Goal: Task Accomplishment & Management: Complete application form

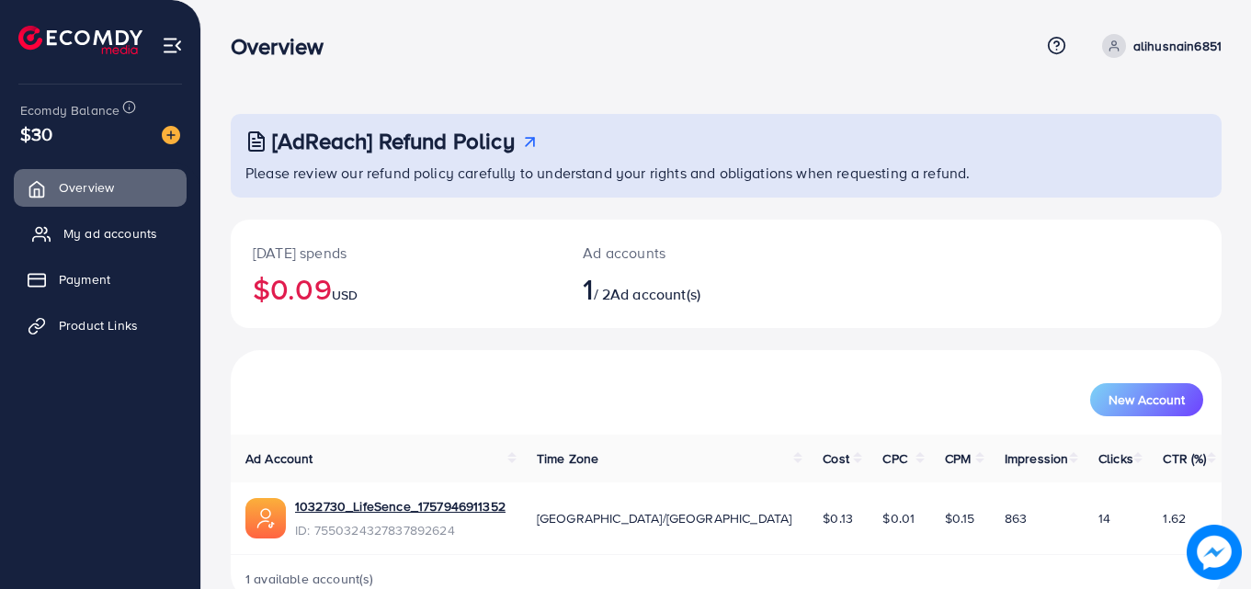
click at [161, 235] on link "My ad accounts" at bounding box center [100, 233] width 173 height 37
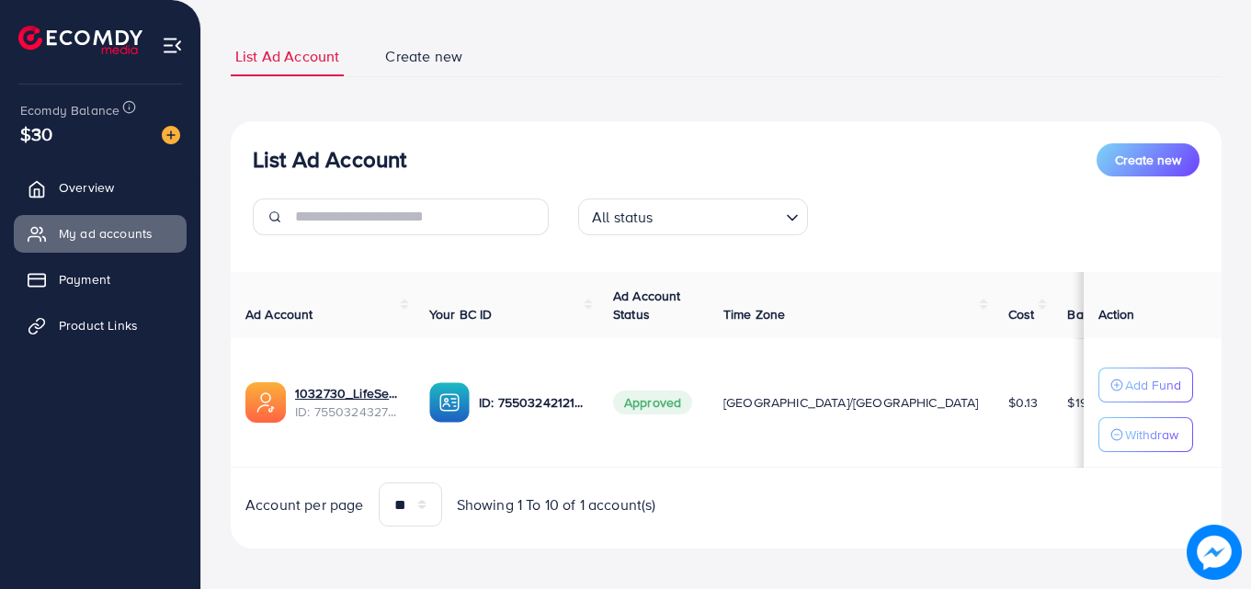
scroll to position [110, 0]
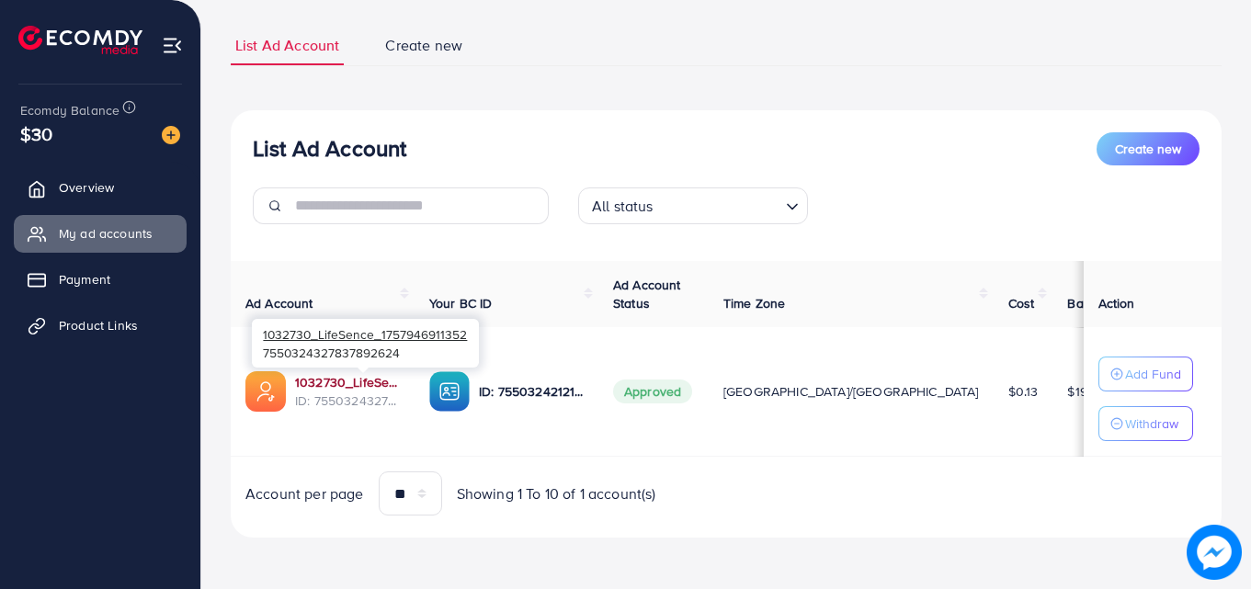
click at [374, 384] on link "1032730_LifeSence_1757946911352" at bounding box center [347, 382] width 105 height 18
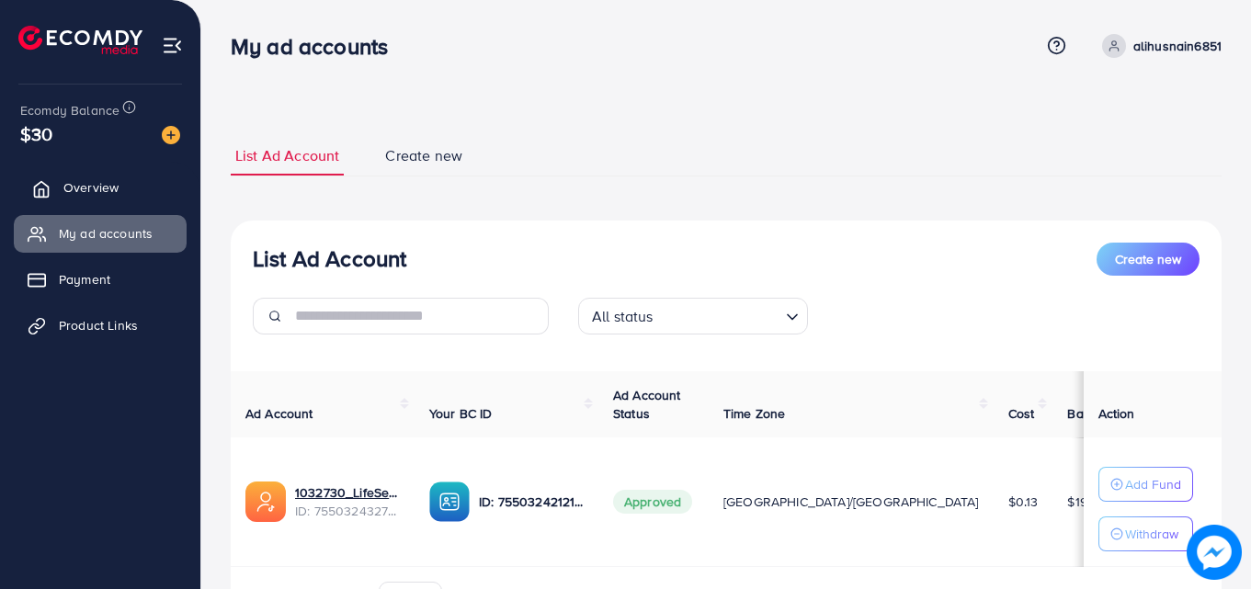
click at [80, 205] on link "Overview" at bounding box center [100, 187] width 173 height 37
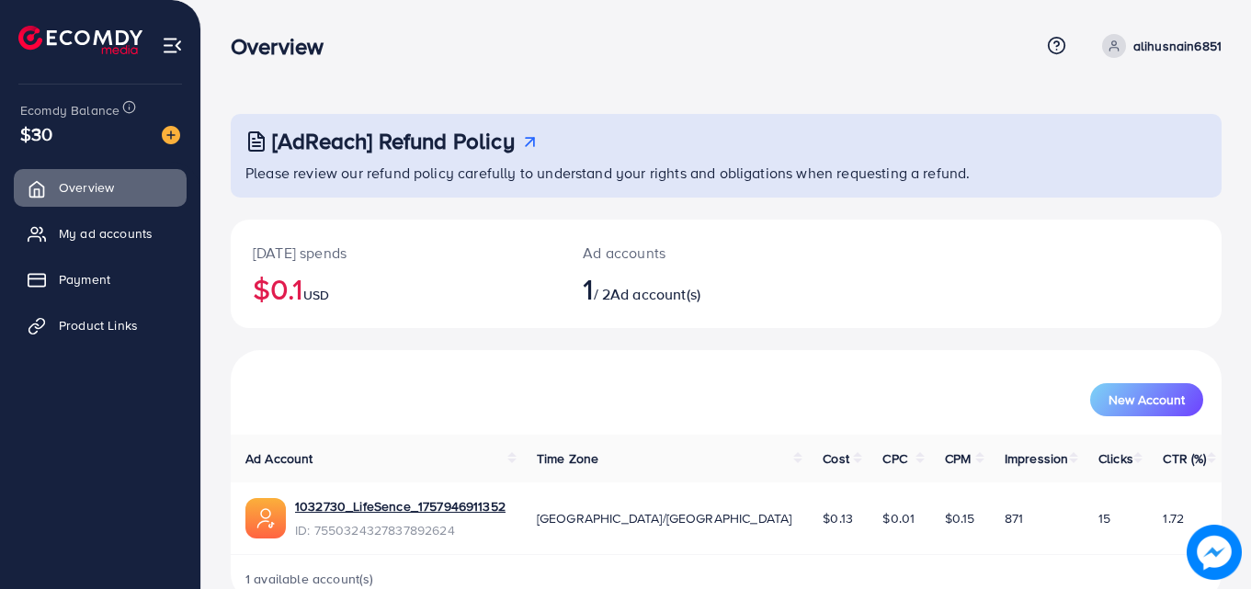
scroll to position [43, 0]
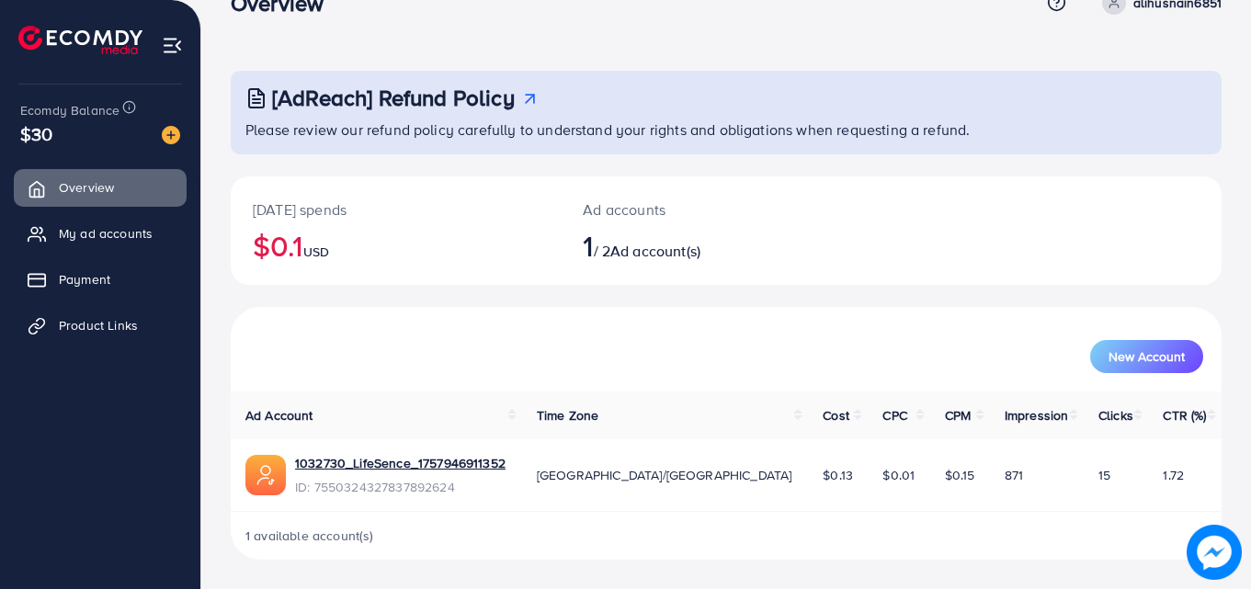
click at [722, 315] on div "New Account" at bounding box center [726, 349] width 991 height 85
click at [151, 251] on link "My ad accounts" at bounding box center [100, 233] width 173 height 37
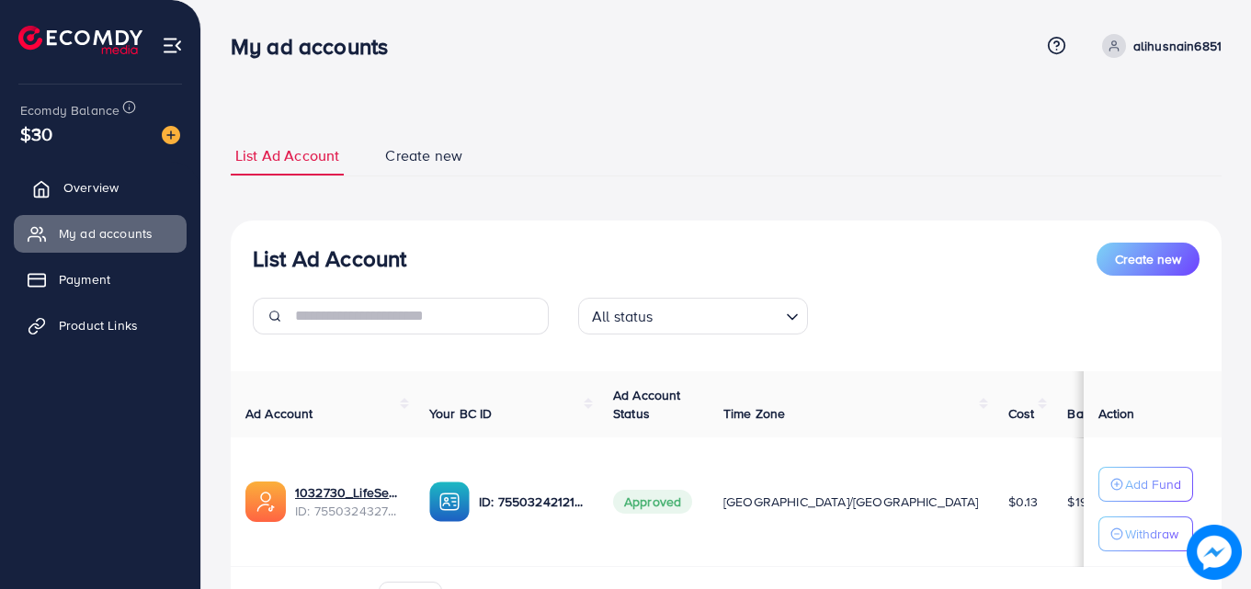
click at [129, 175] on link "Overview" at bounding box center [100, 187] width 173 height 37
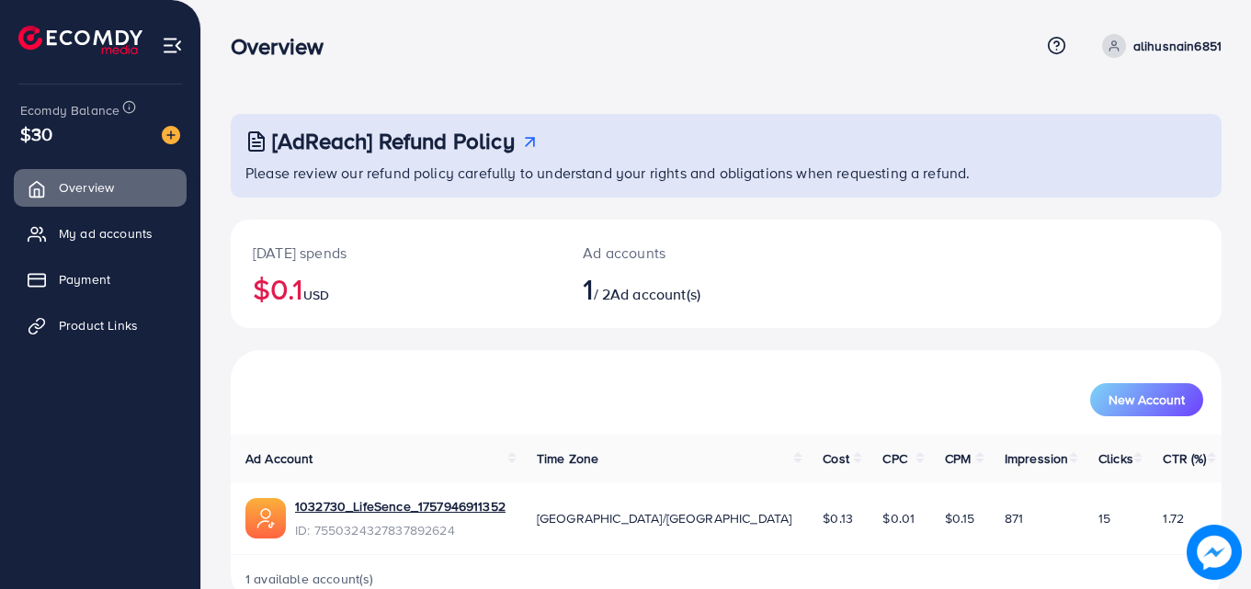
scroll to position [43, 0]
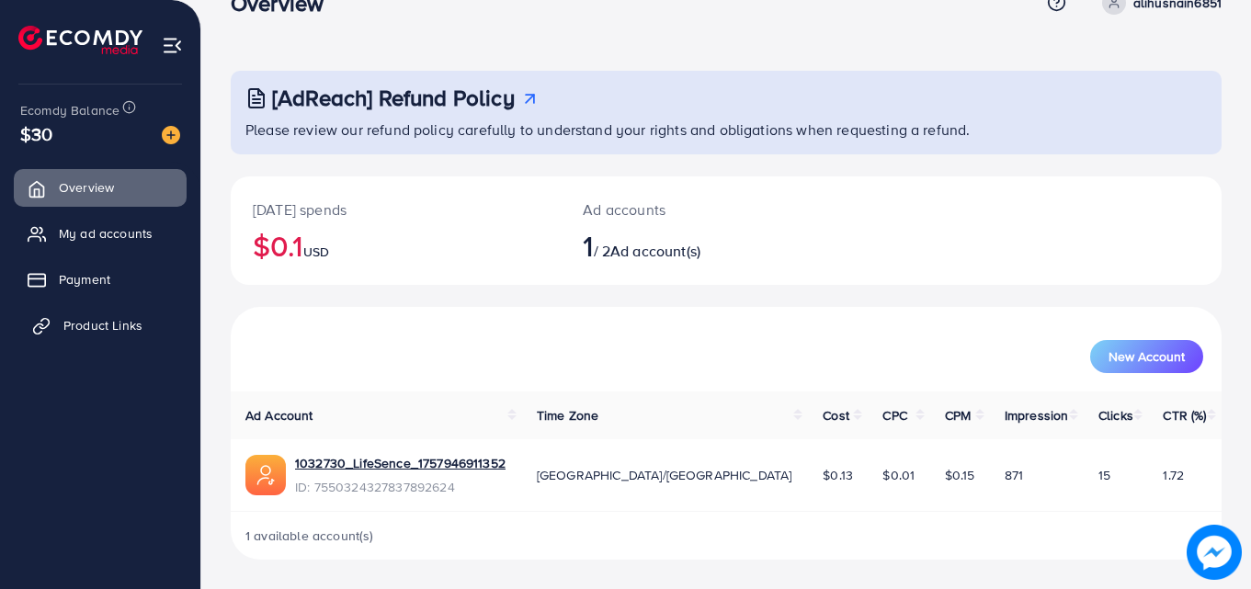
click at [129, 331] on span "Product Links" at bounding box center [102, 325] width 79 height 18
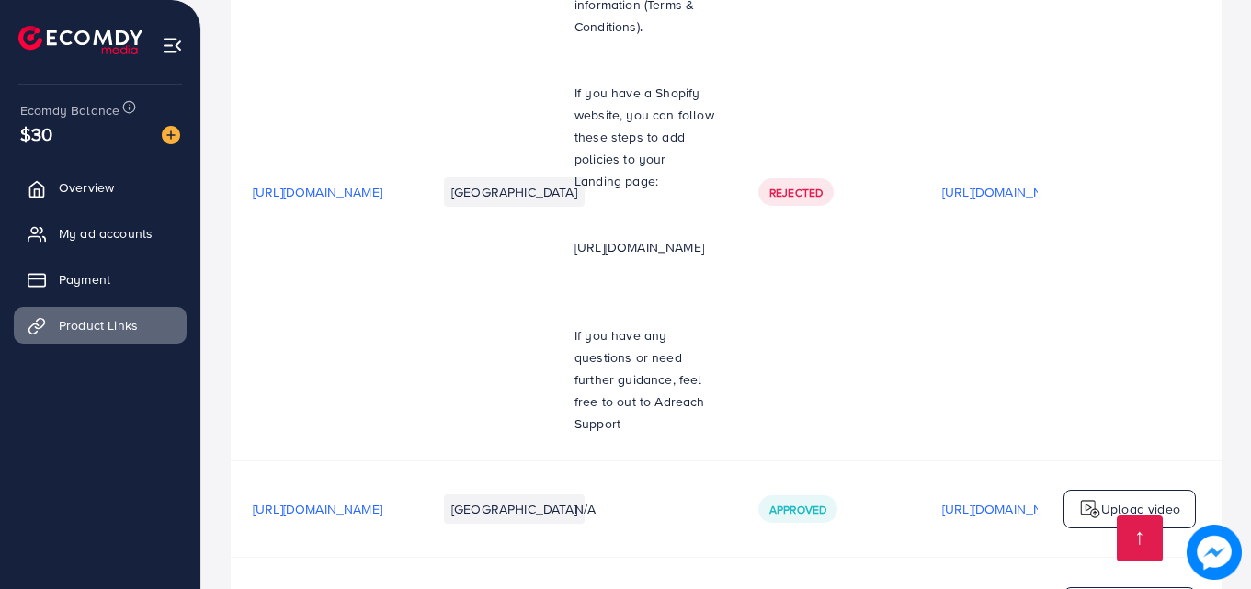
scroll to position [825, 0]
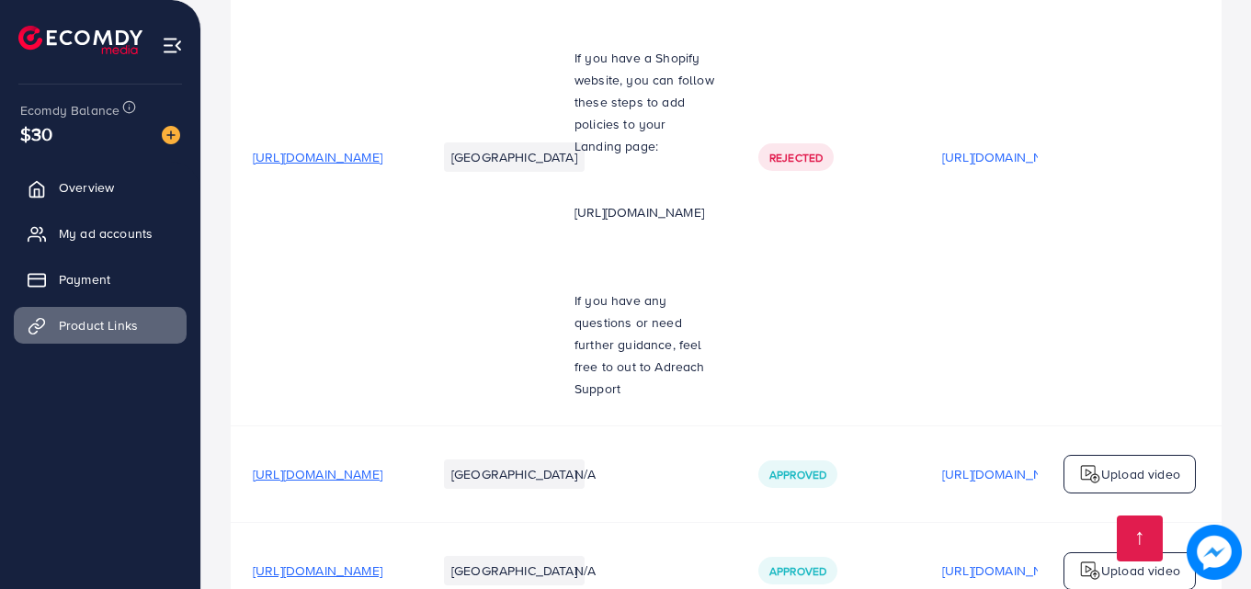
click at [553, 124] on td "[GEOGRAPHIC_DATA]" at bounding box center [484, 157] width 138 height 538
click at [415, 137] on td "[URL][DOMAIN_NAME]" at bounding box center [323, 157] width 184 height 538
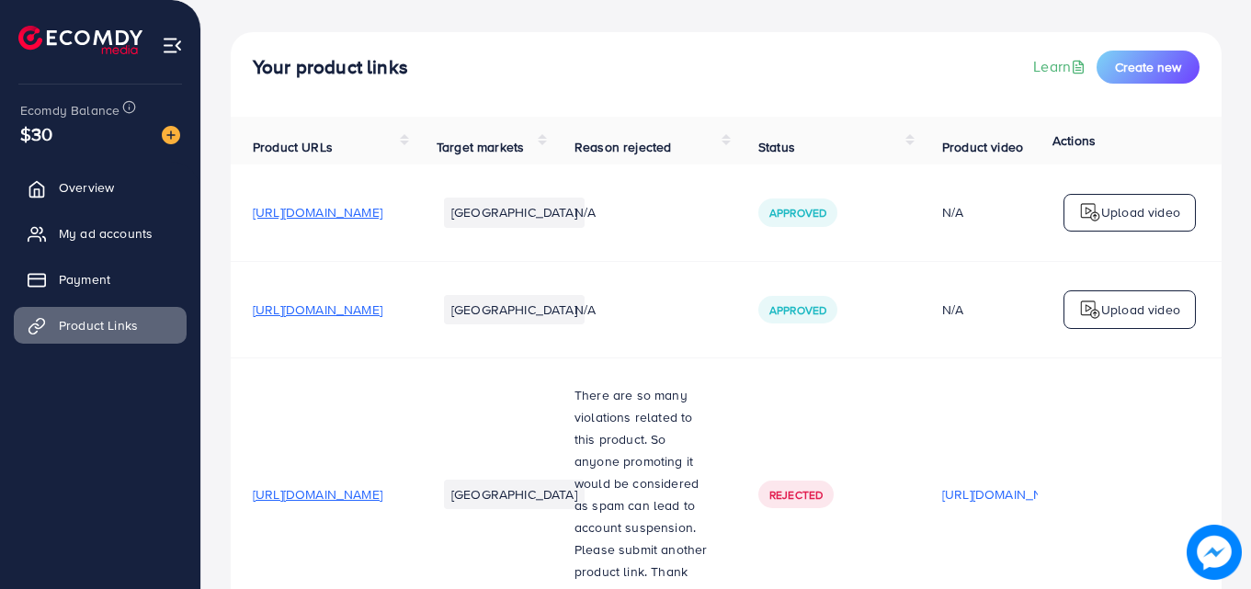
scroll to position [81, 0]
click at [383, 307] on span "[URL][DOMAIN_NAME]" at bounding box center [318, 311] width 130 height 18
click at [138, 223] on link "My ad accounts" at bounding box center [100, 233] width 173 height 37
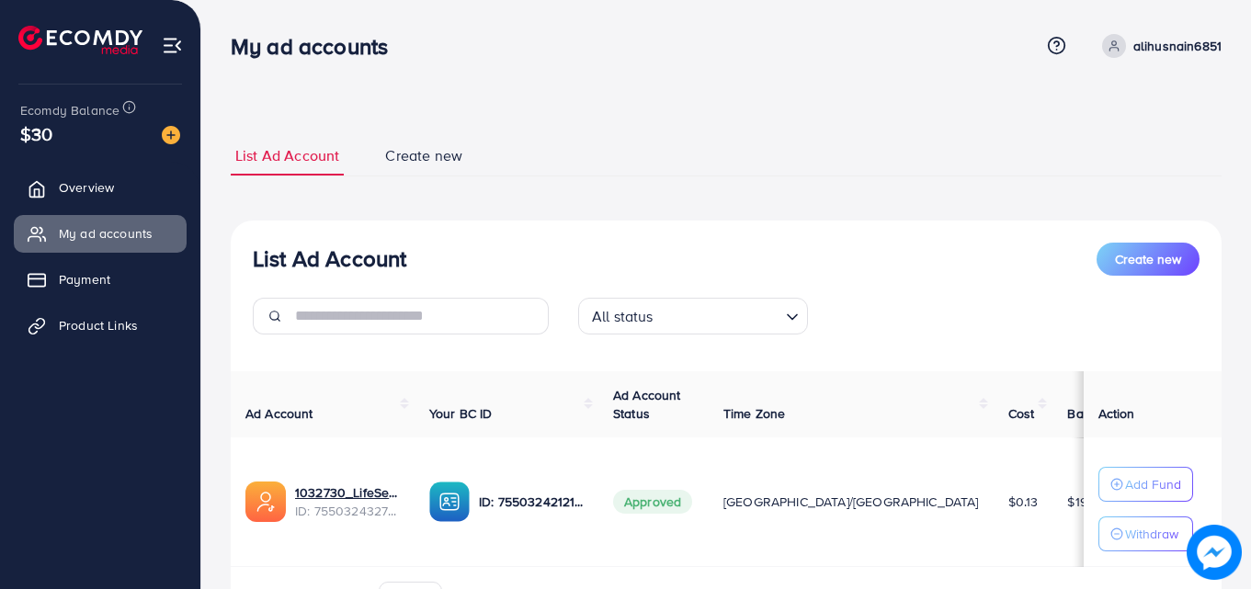
click at [64, 48] on img at bounding box center [80, 40] width 124 height 29
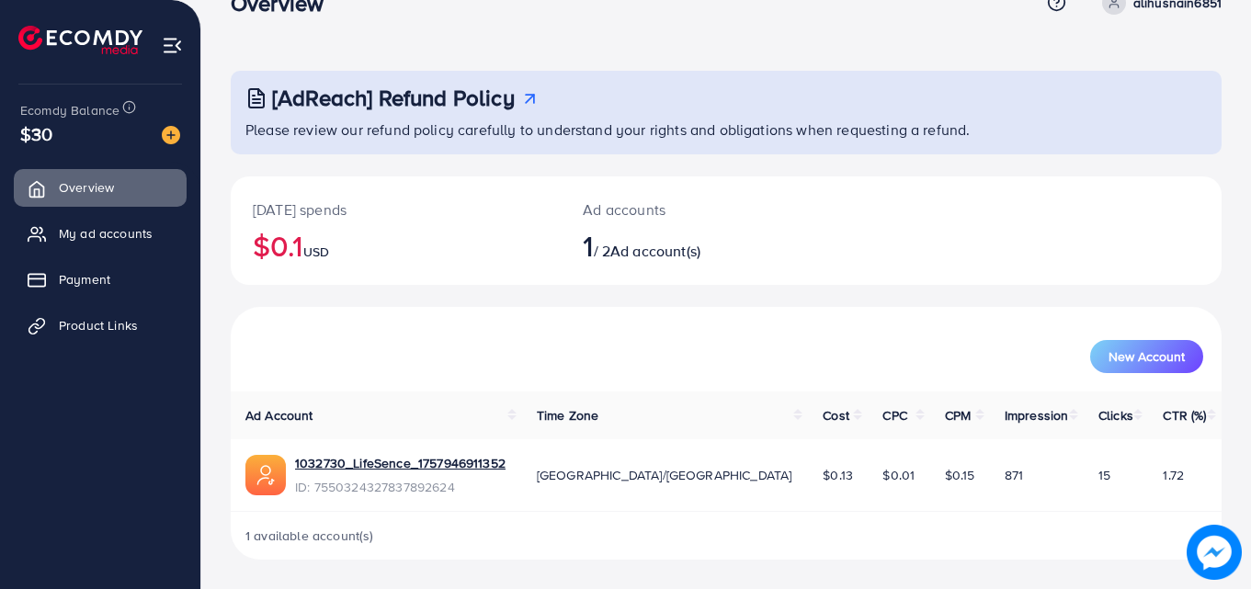
scroll to position [41, 0]
click at [125, 215] on link "My ad accounts" at bounding box center [100, 233] width 173 height 37
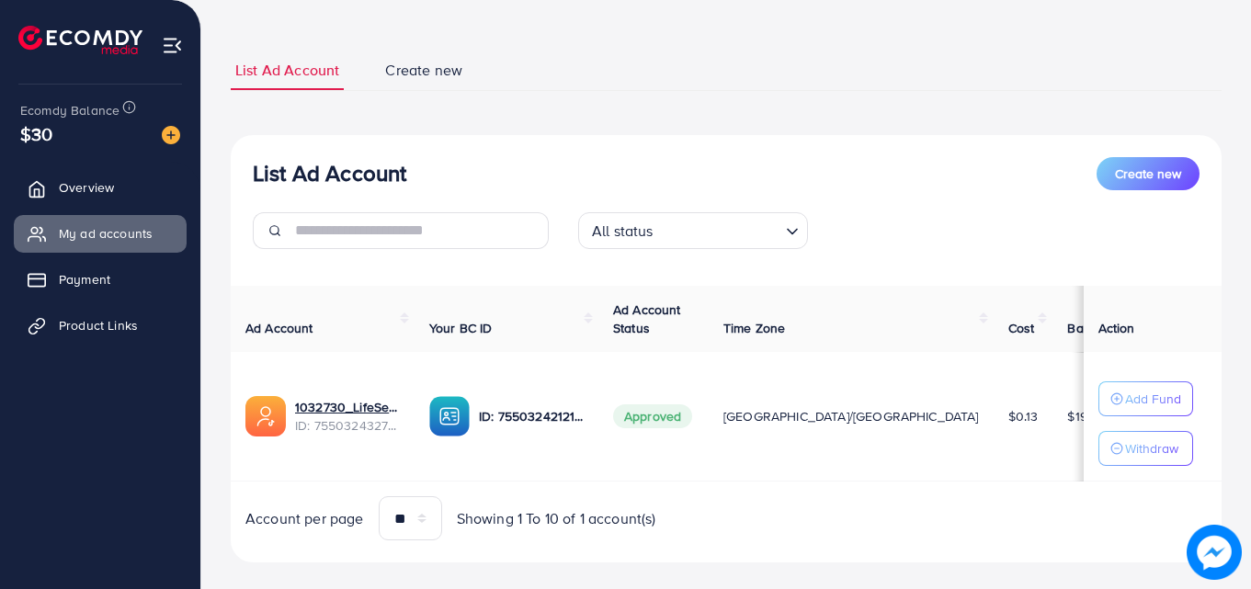
scroll to position [110, 0]
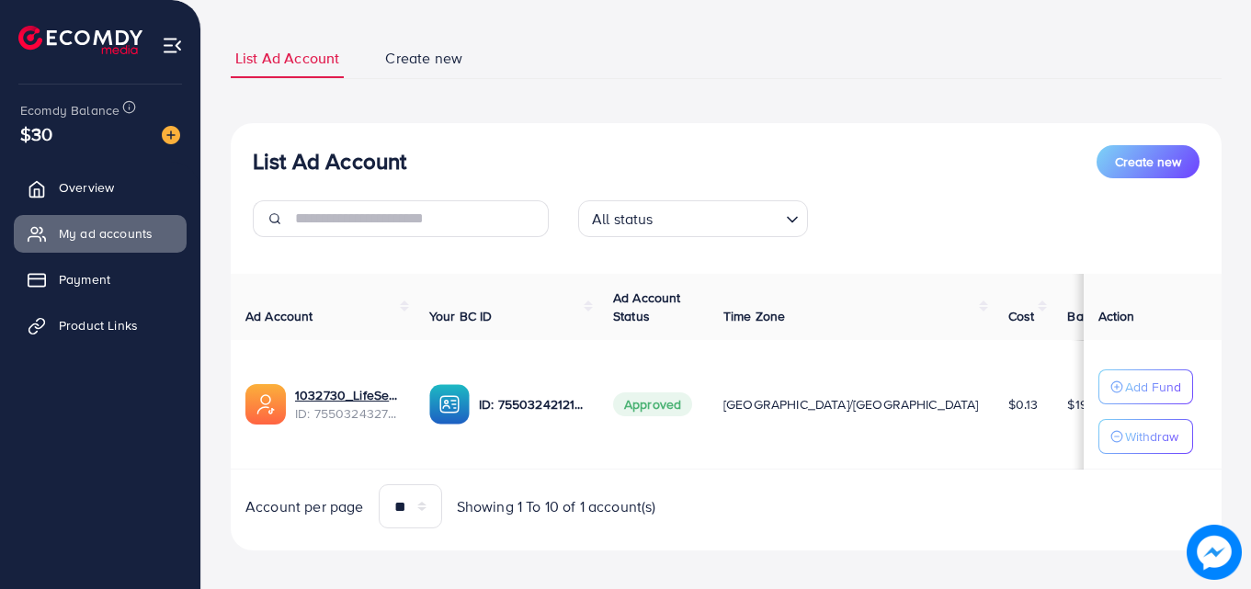
scroll to position [110, 0]
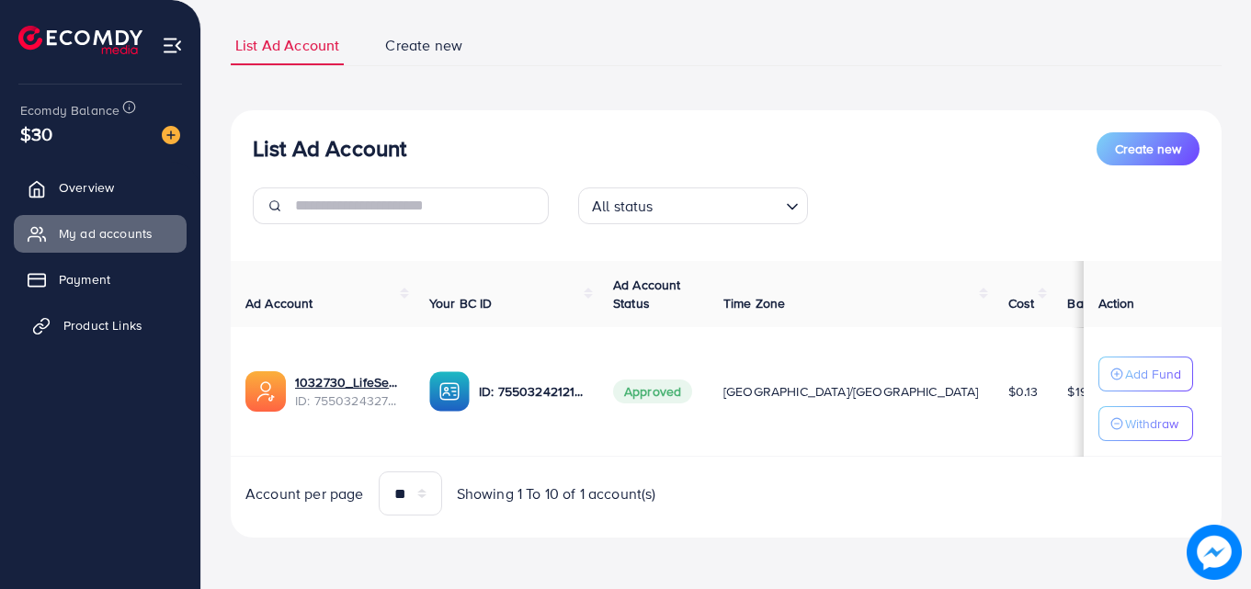
click at [141, 316] on span "Product Links" at bounding box center [102, 325] width 79 height 18
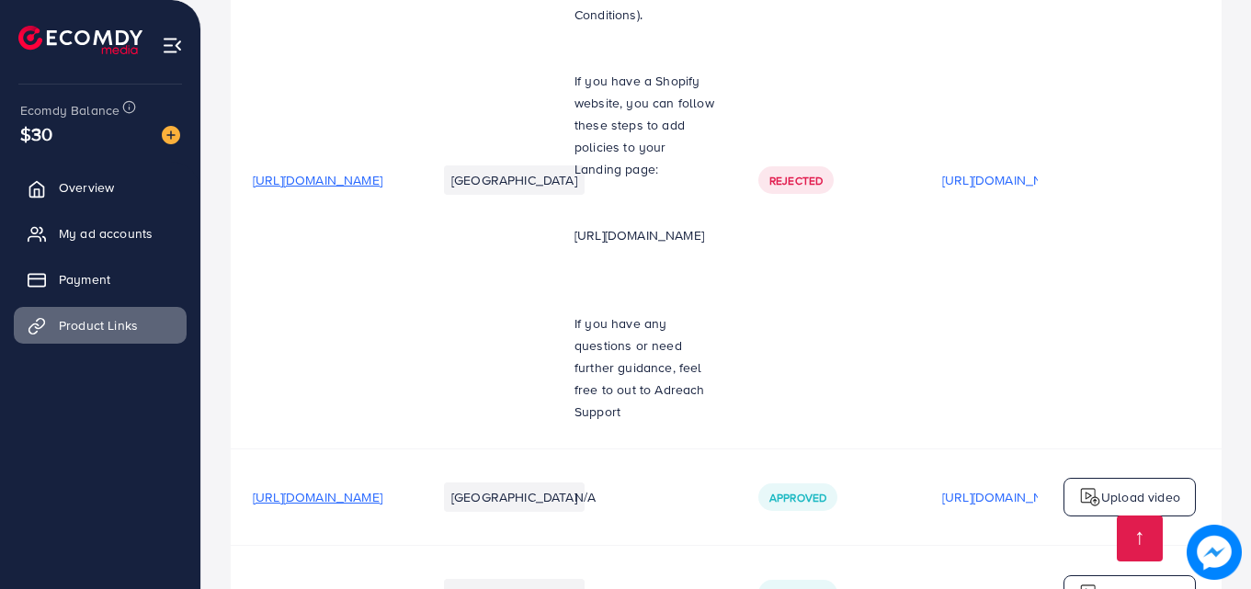
scroll to position [825, 0]
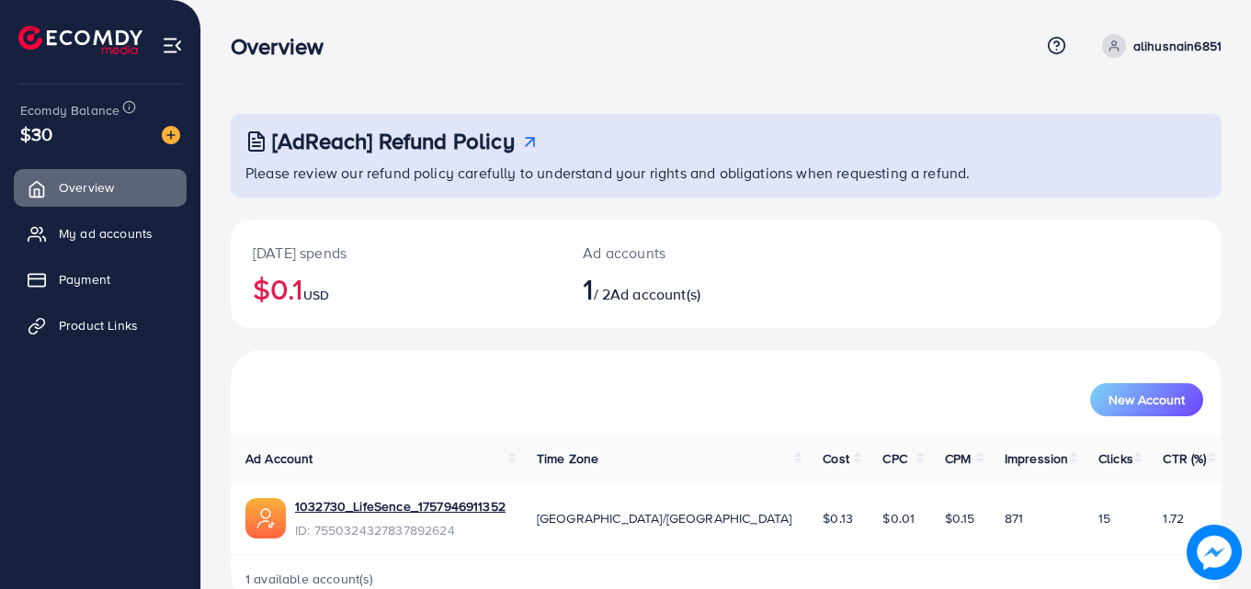
scroll to position [43, 0]
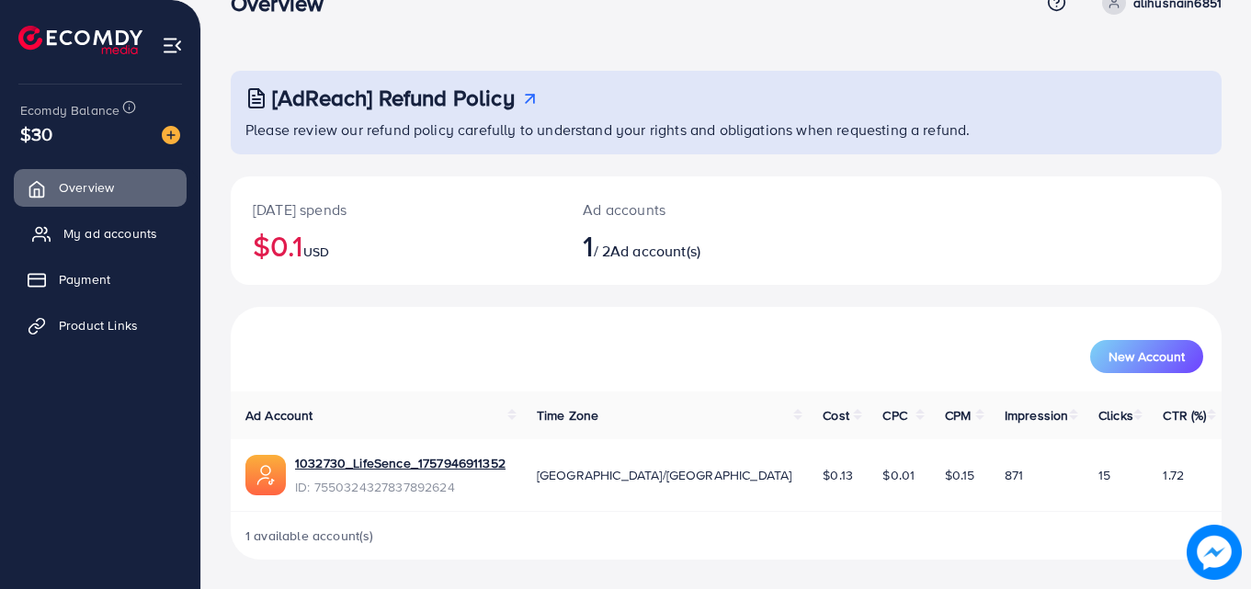
click at [131, 218] on link "My ad accounts" at bounding box center [100, 233] width 173 height 37
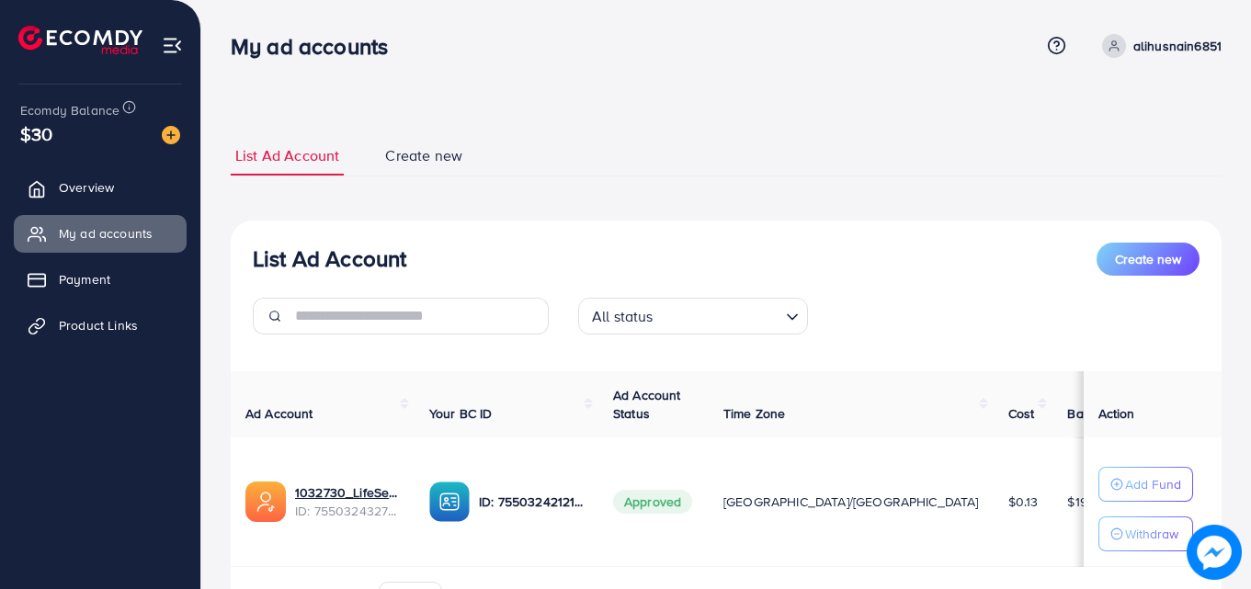
scroll to position [110, 0]
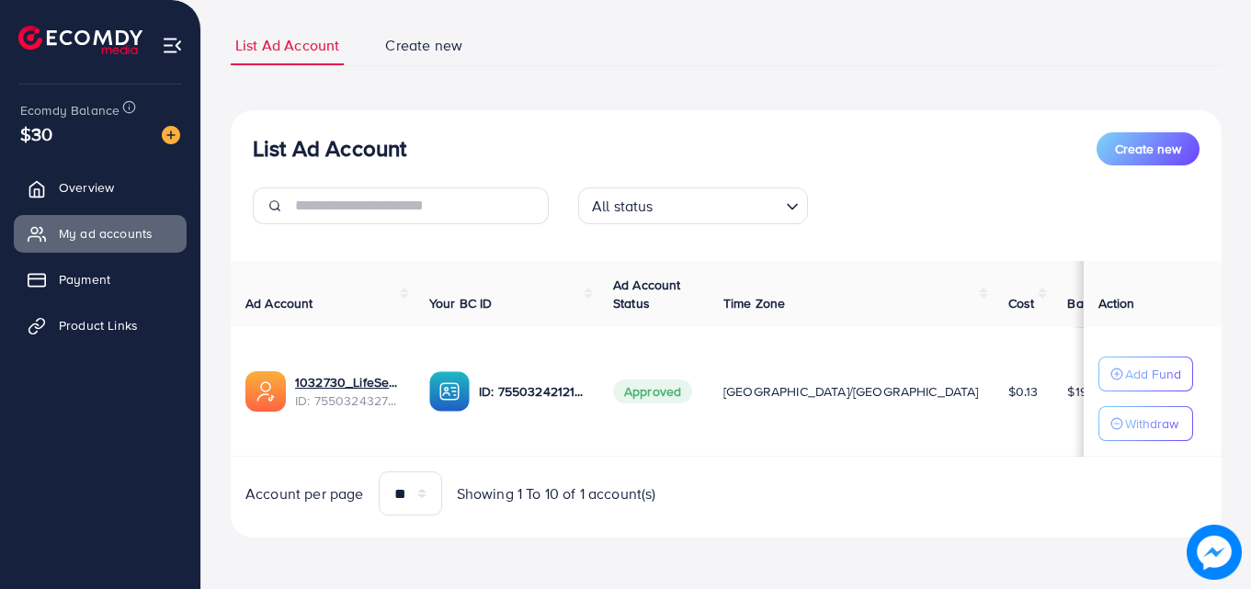
click at [127, 302] on ul "Overview My ad accounts Payment Product Links" at bounding box center [100, 263] width 200 height 202
click at [125, 327] on span "Product Links" at bounding box center [102, 325] width 79 height 18
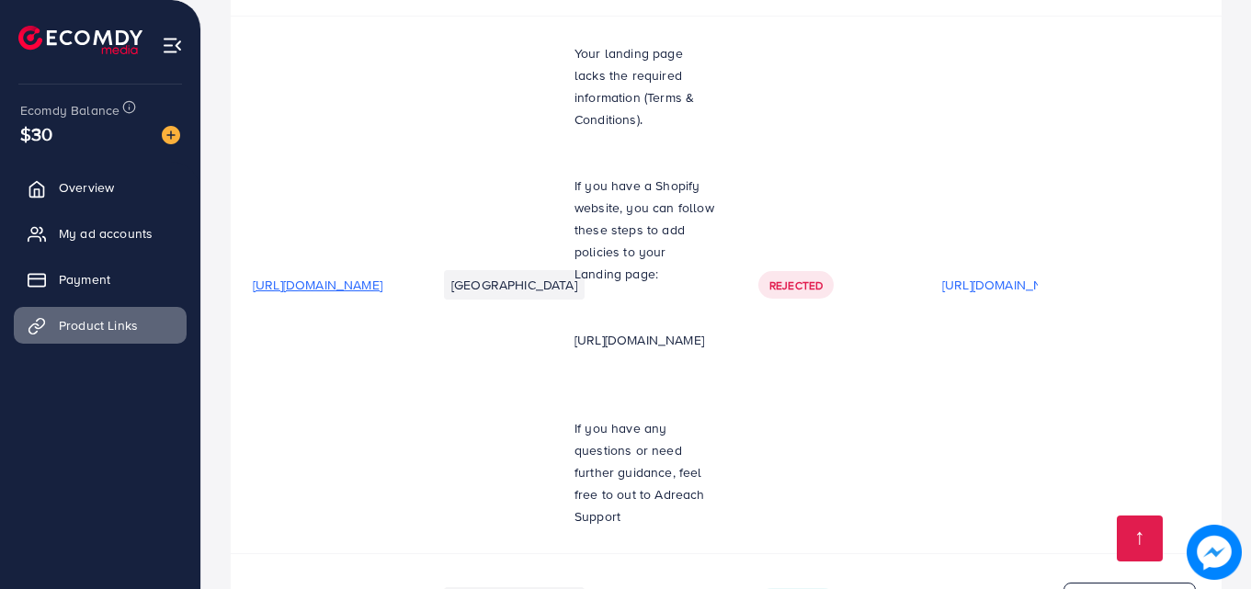
scroll to position [825, 0]
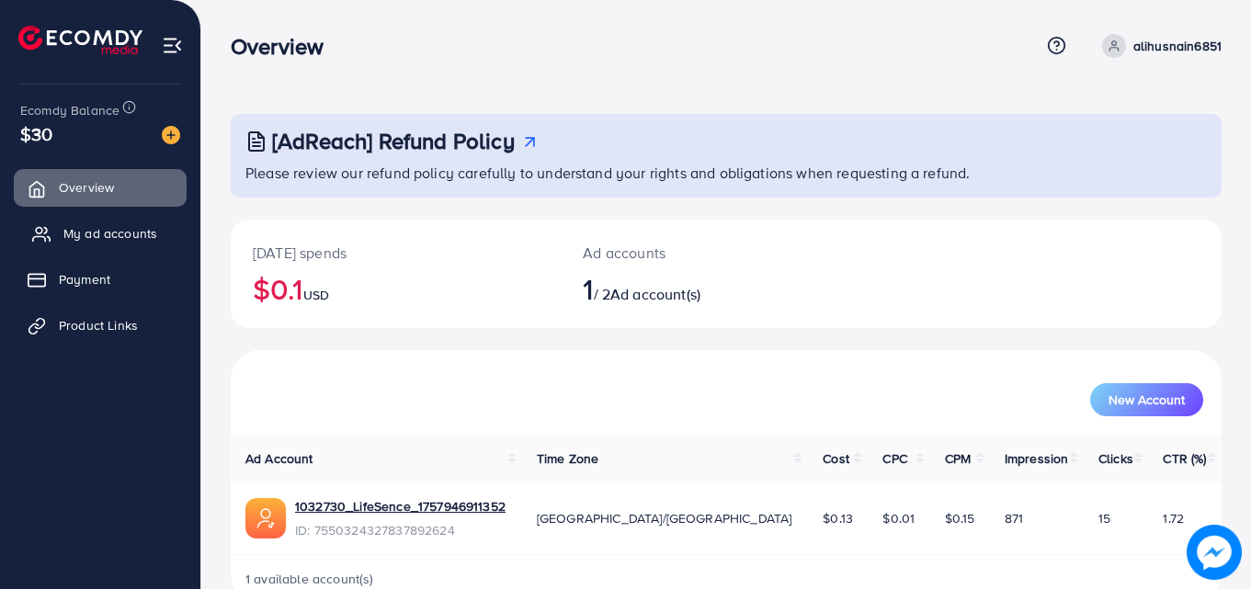
click at [149, 223] on link "My ad accounts" at bounding box center [100, 233] width 173 height 37
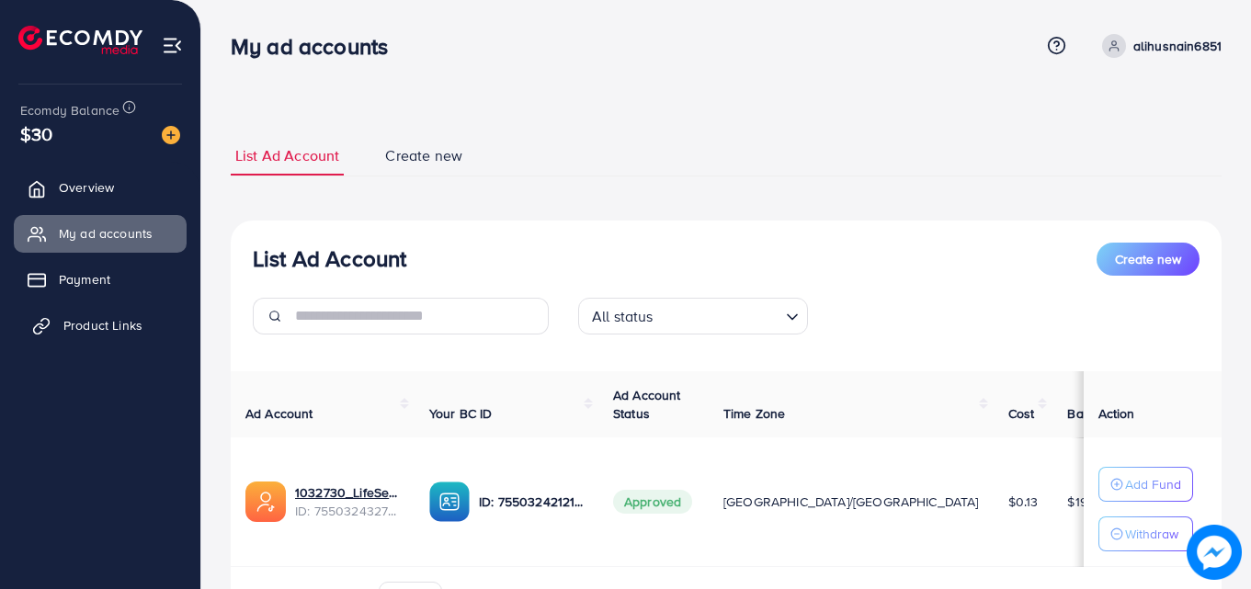
click at [101, 329] on span "Product Links" at bounding box center [102, 325] width 79 height 18
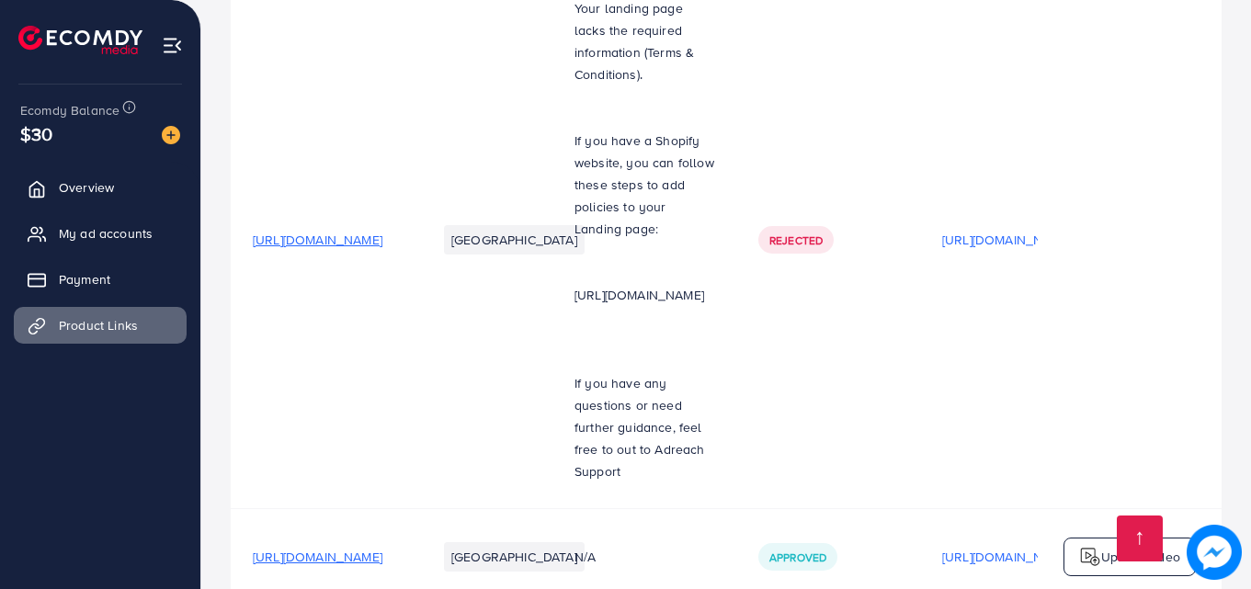
scroll to position [825, 0]
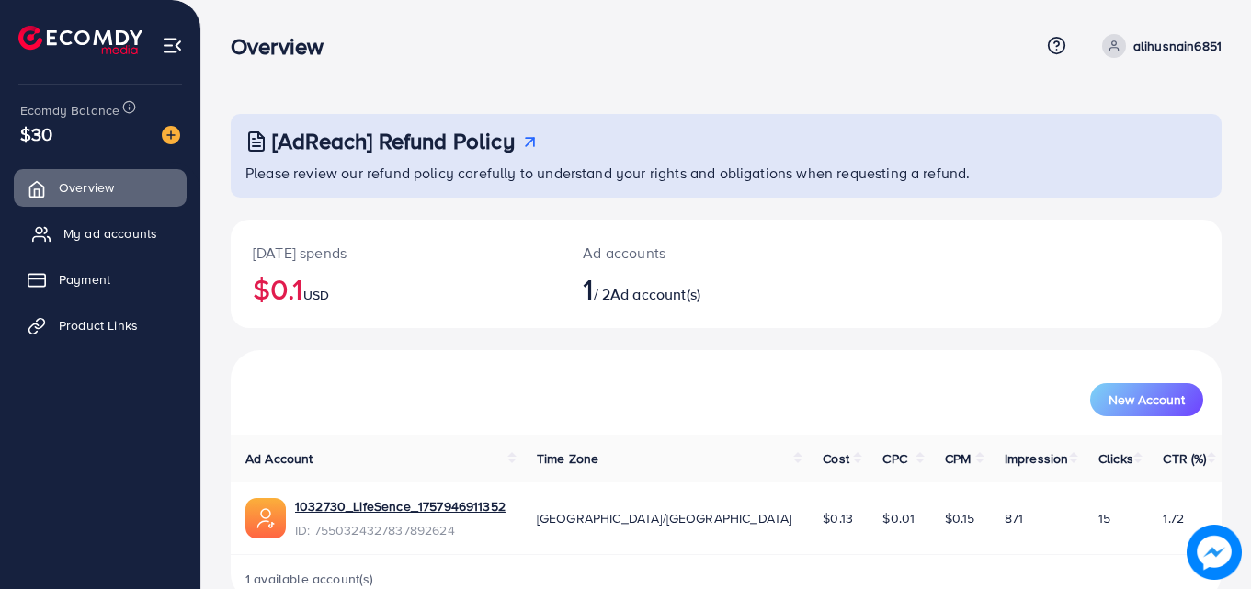
click at [157, 245] on link "My ad accounts" at bounding box center [100, 233] width 173 height 37
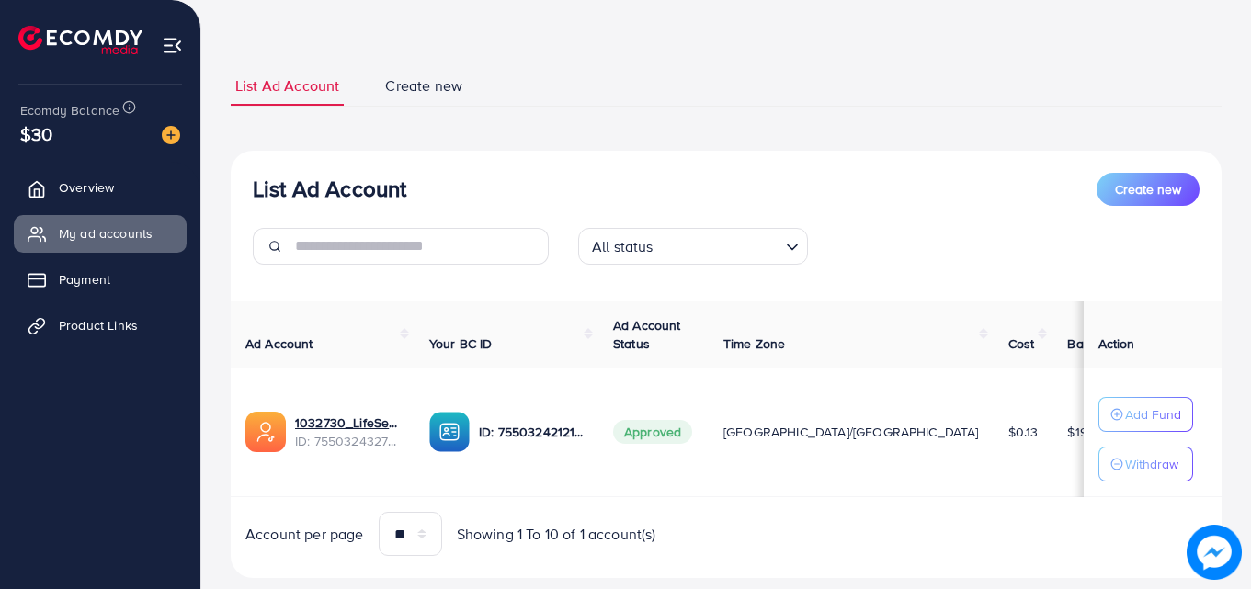
scroll to position [110, 0]
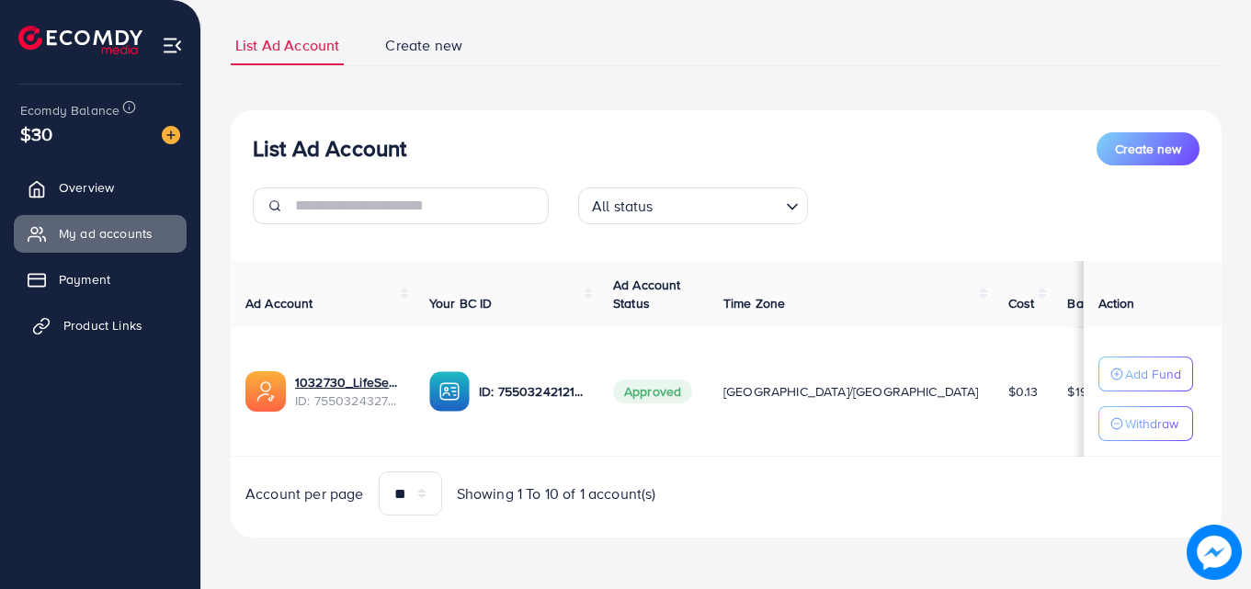
click at [140, 323] on span "Product Links" at bounding box center [102, 325] width 79 height 18
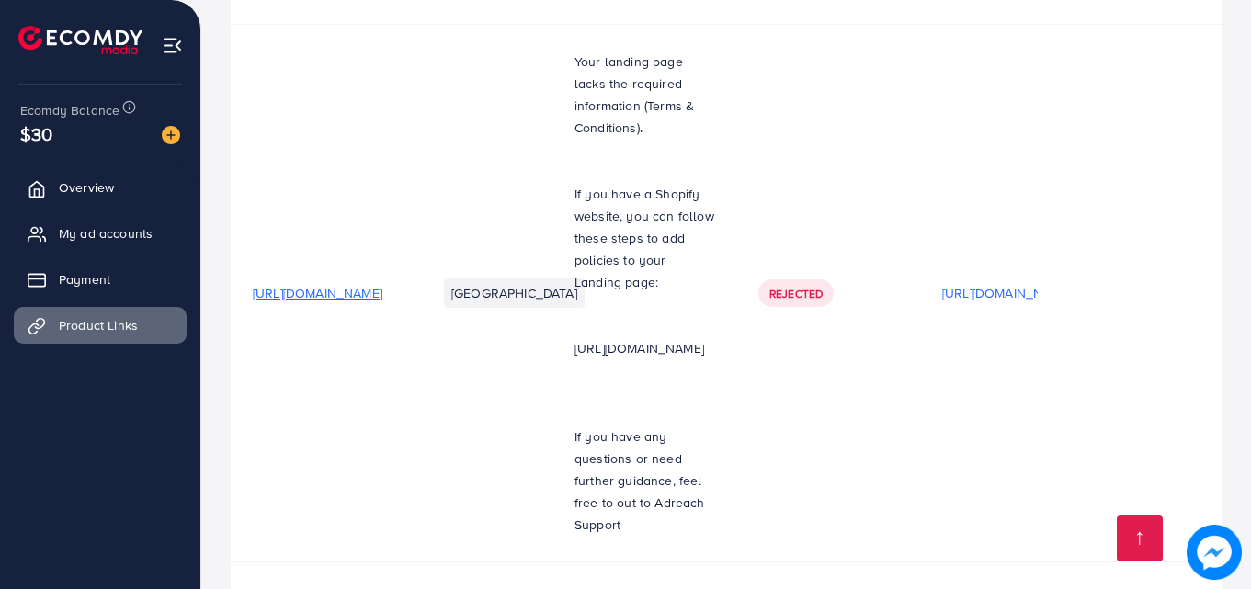
scroll to position [825, 0]
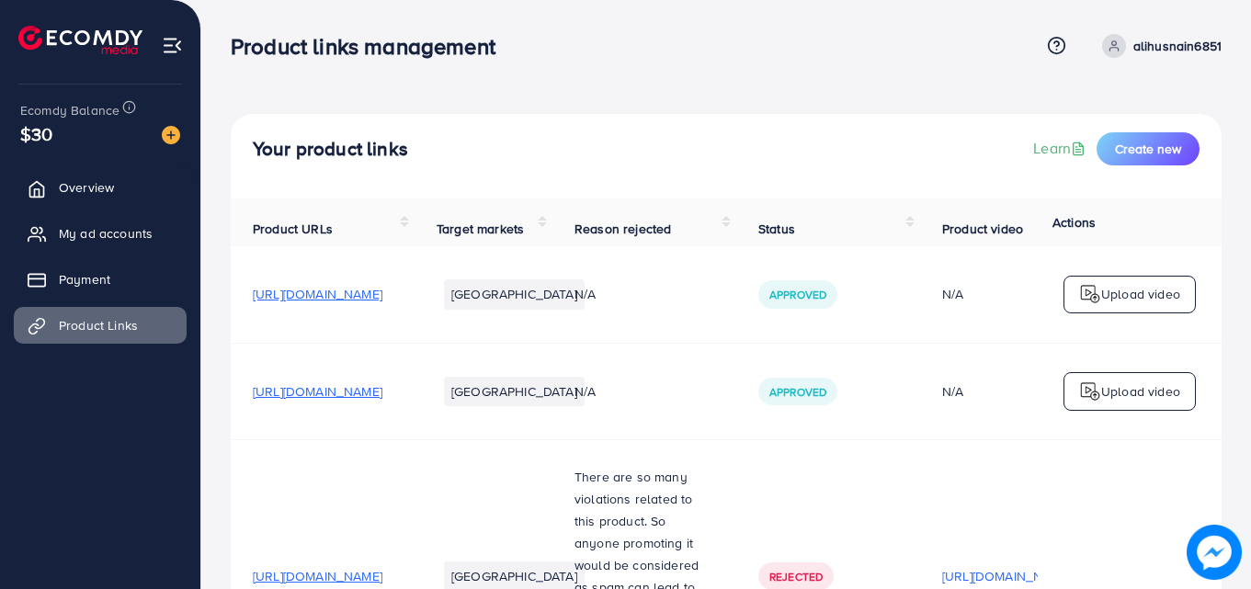
scroll to position [825, 0]
click at [1165, 154] on span "Create new" at bounding box center [1148, 149] width 66 height 18
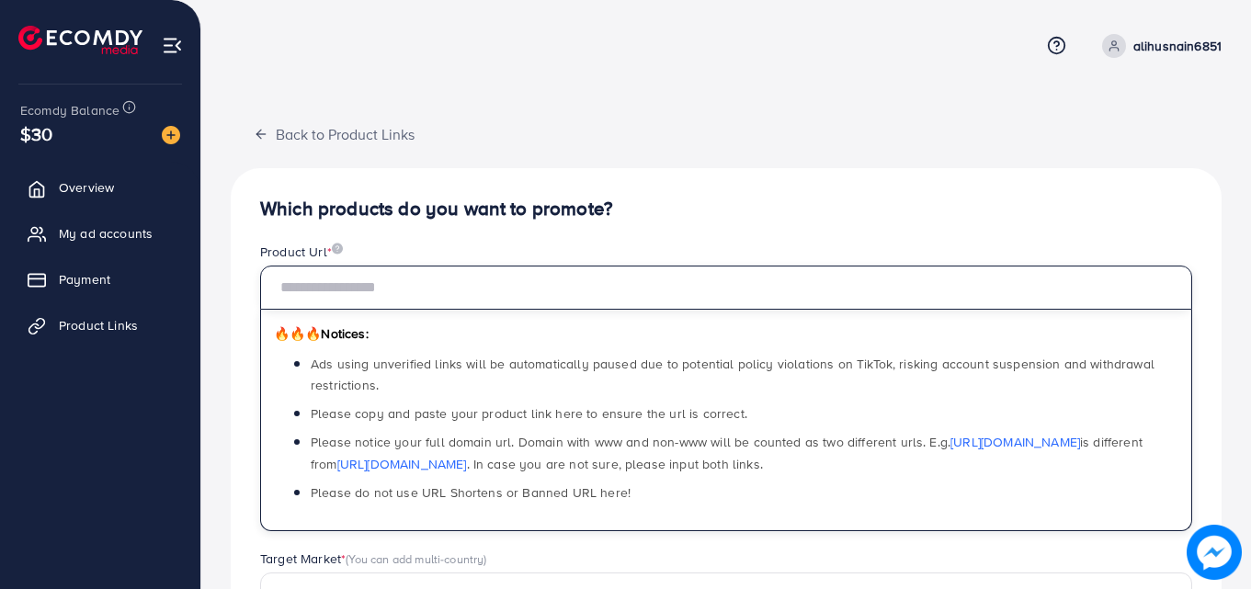
click at [306, 281] on input "text" at bounding box center [726, 288] width 932 height 44
paste input "**********"
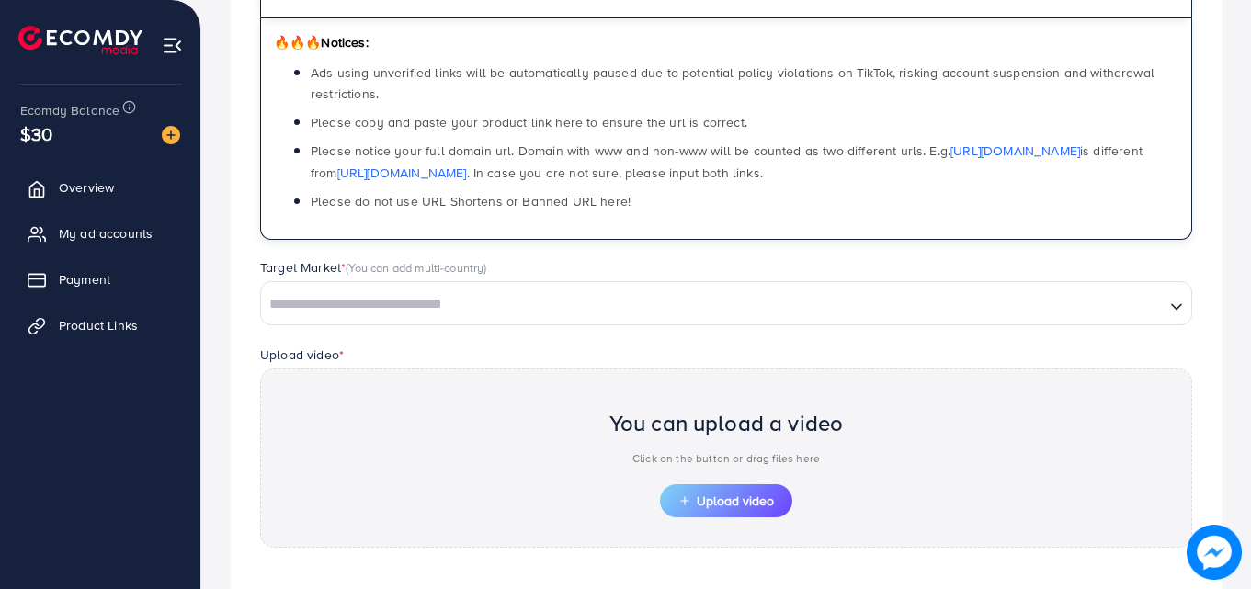
scroll to position [292, 0]
type input "**********"
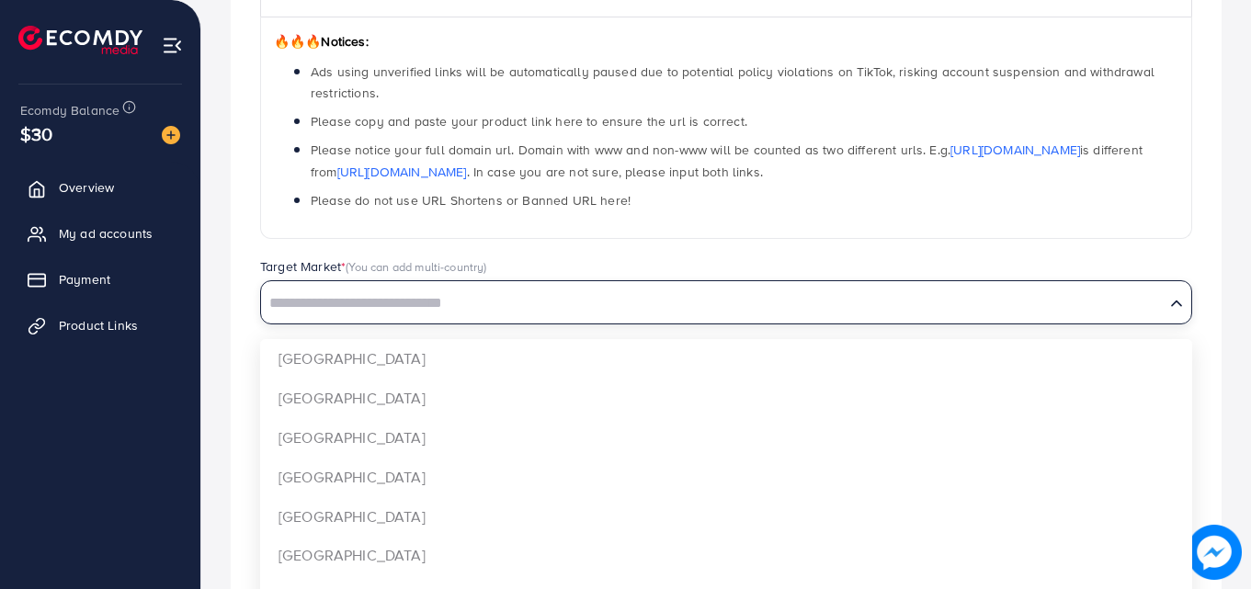
click at [368, 305] on input "Search for option" at bounding box center [713, 304] width 900 height 29
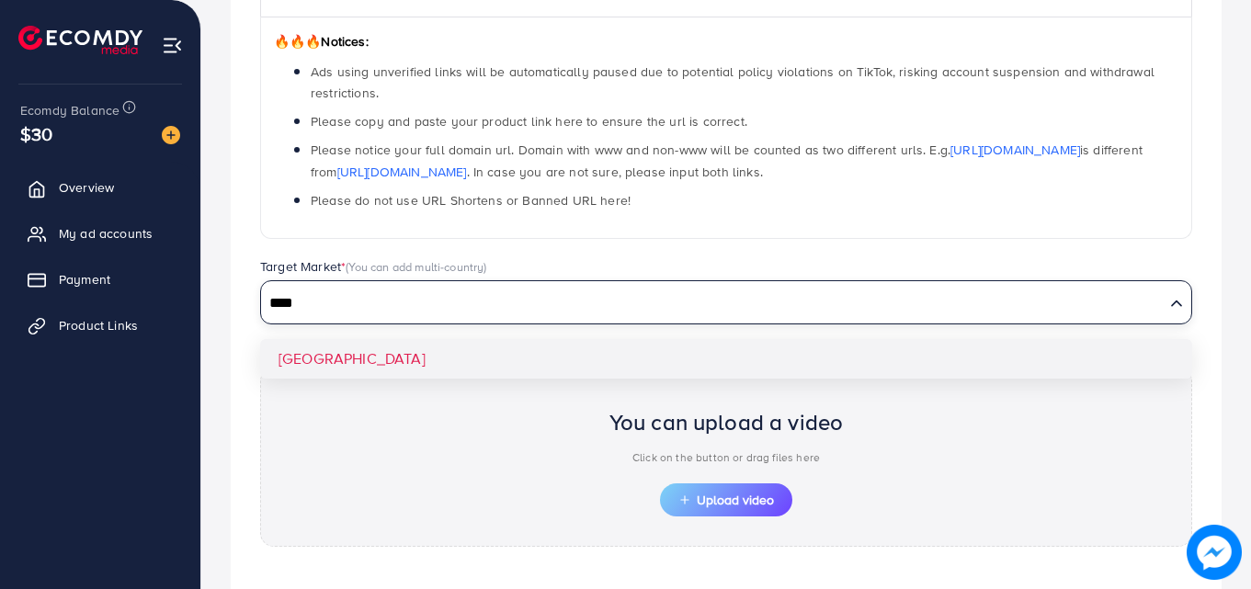
type input "****"
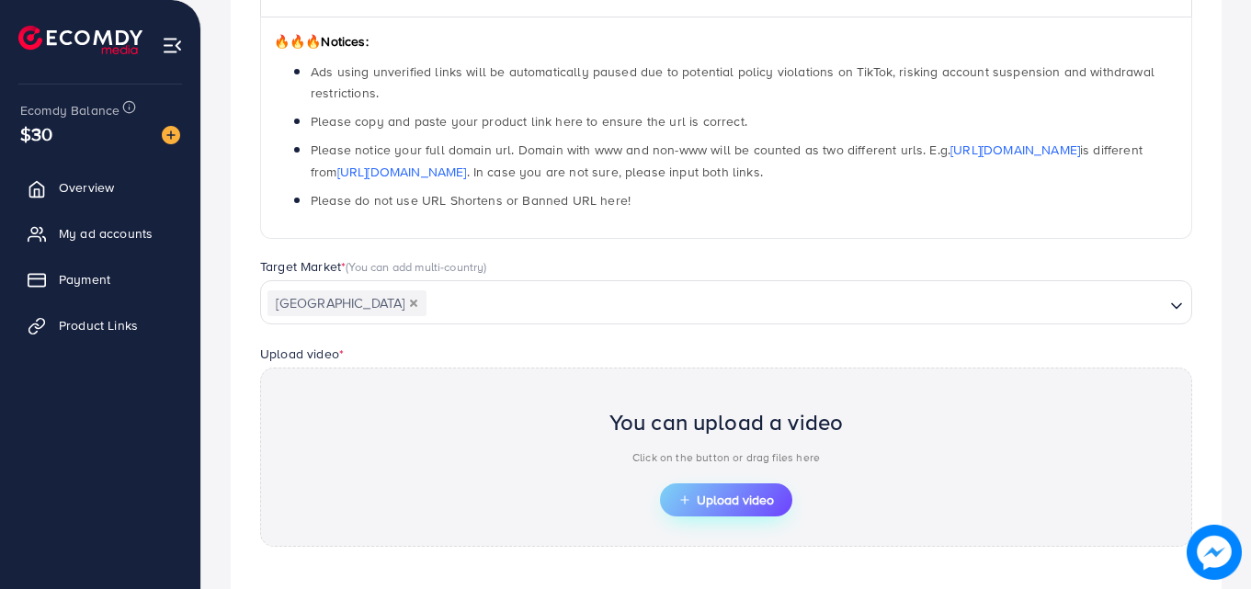
click at [738, 497] on span "Upload video" at bounding box center [727, 500] width 96 height 13
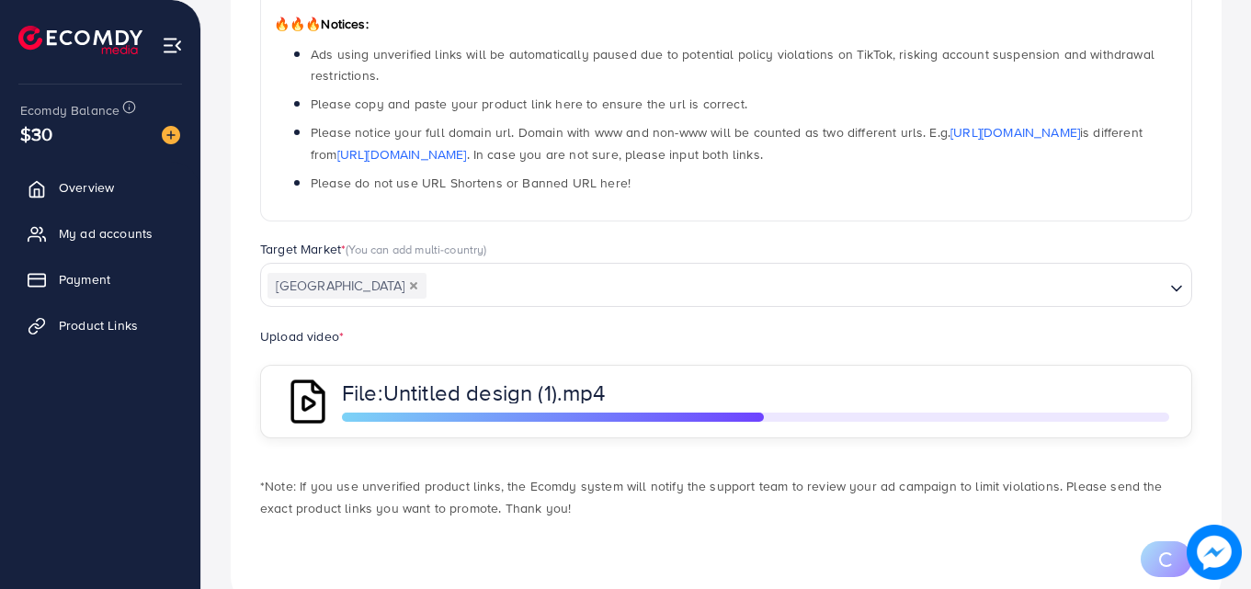
scroll to position [357, 0]
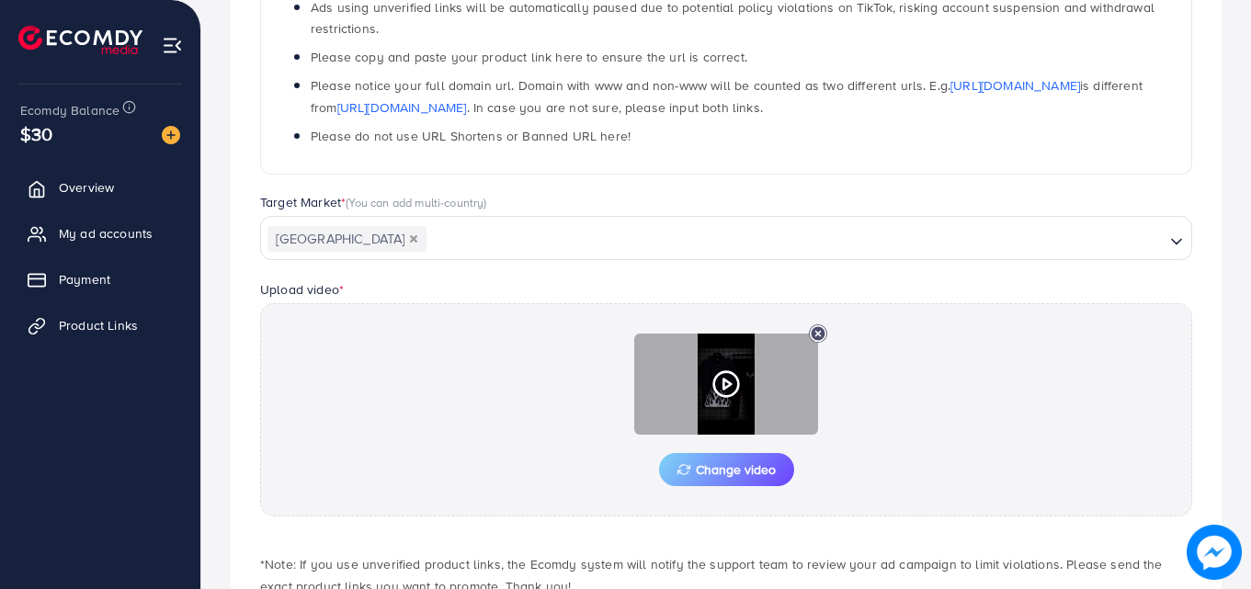
click at [721, 383] on icon at bounding box center [726, 384] width 29 height 29
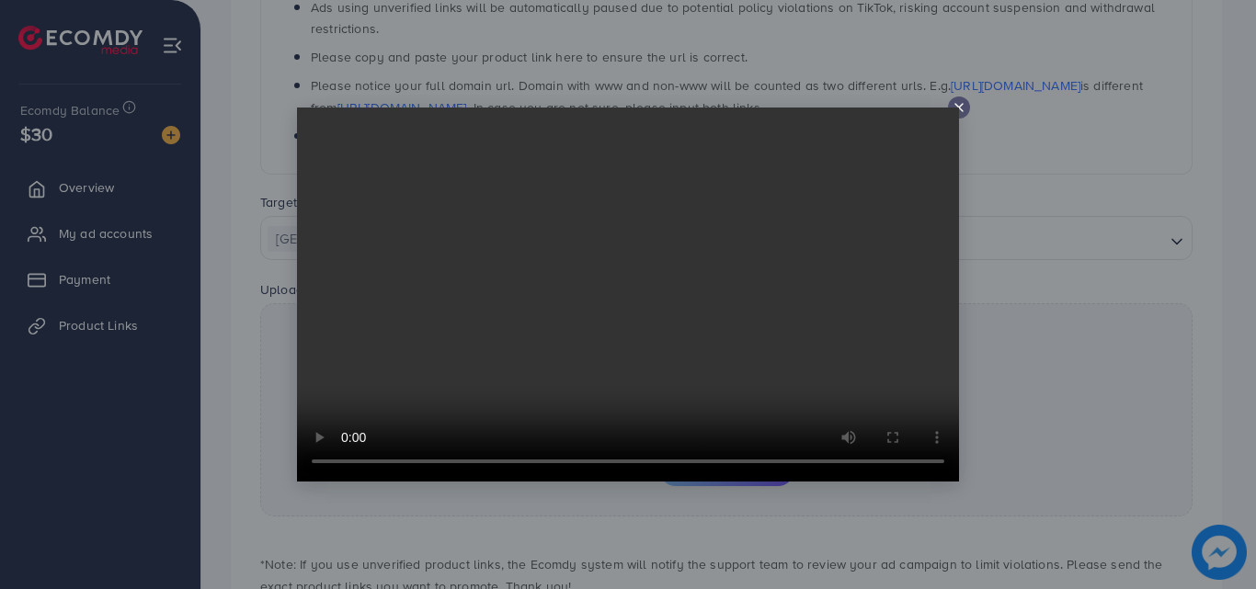
click at [960, 107] on line at bounding box center [958, 107] width 7 height 7
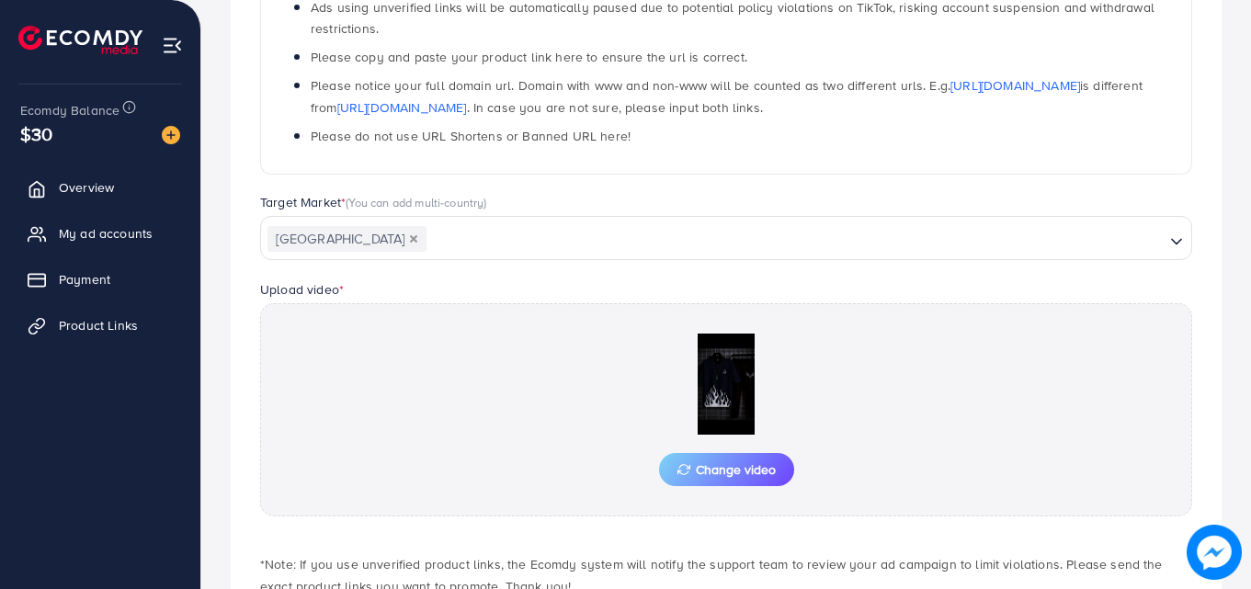
scroll to position [479, 0]
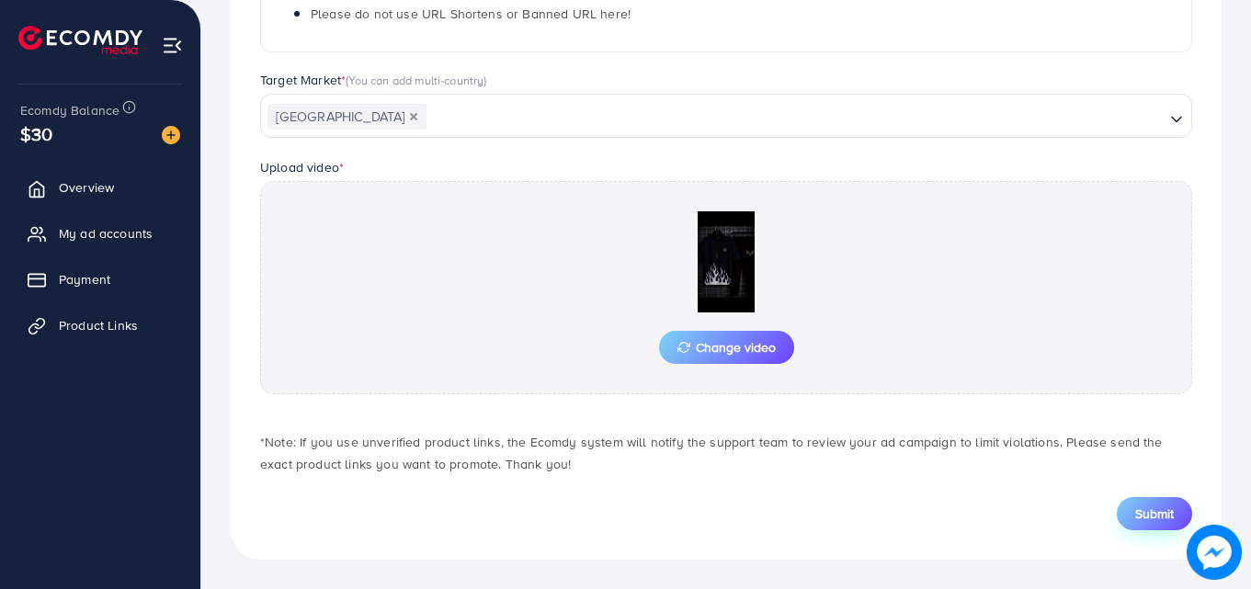
click at [1149, 512] on span "Submit" at bounding box center [1155, 514] width 39 height 18
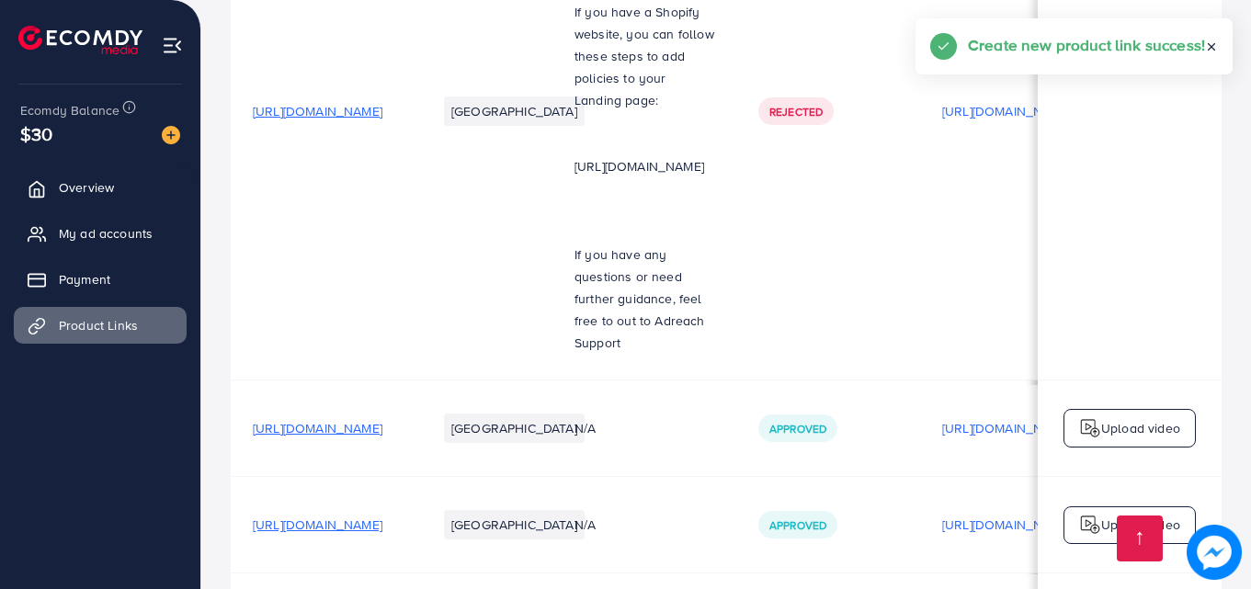
scroll to position [922, 0]
